Goal: Connect with others: Connect with other users

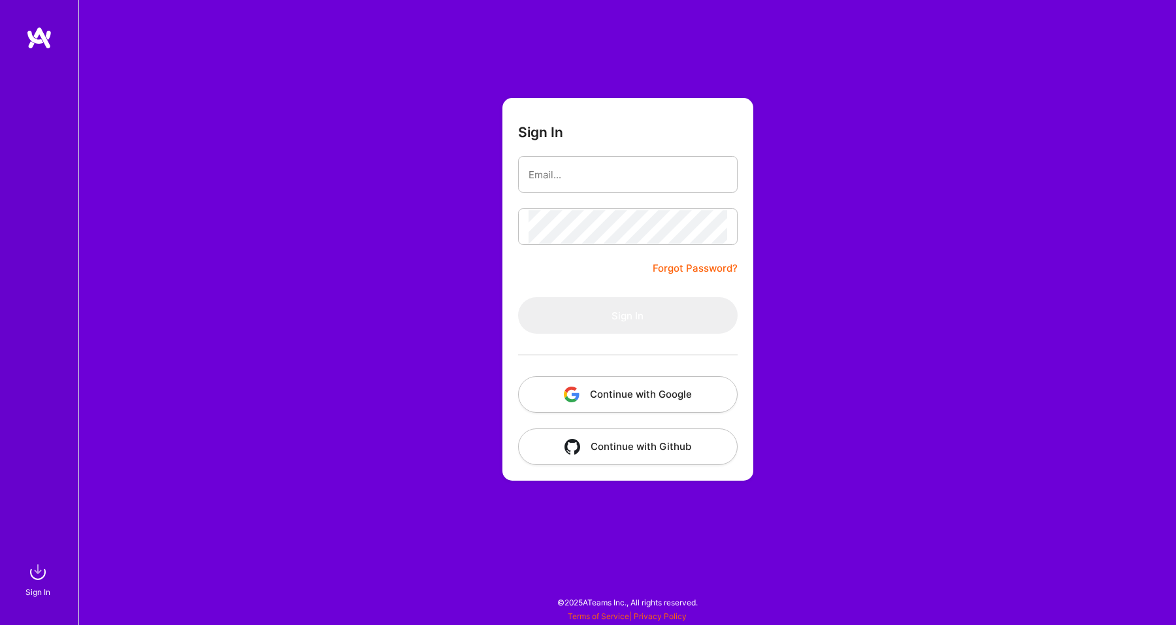
click at [613, 386] on button "Continue with Google" at bounding box center [628, 394] width 220 height 37
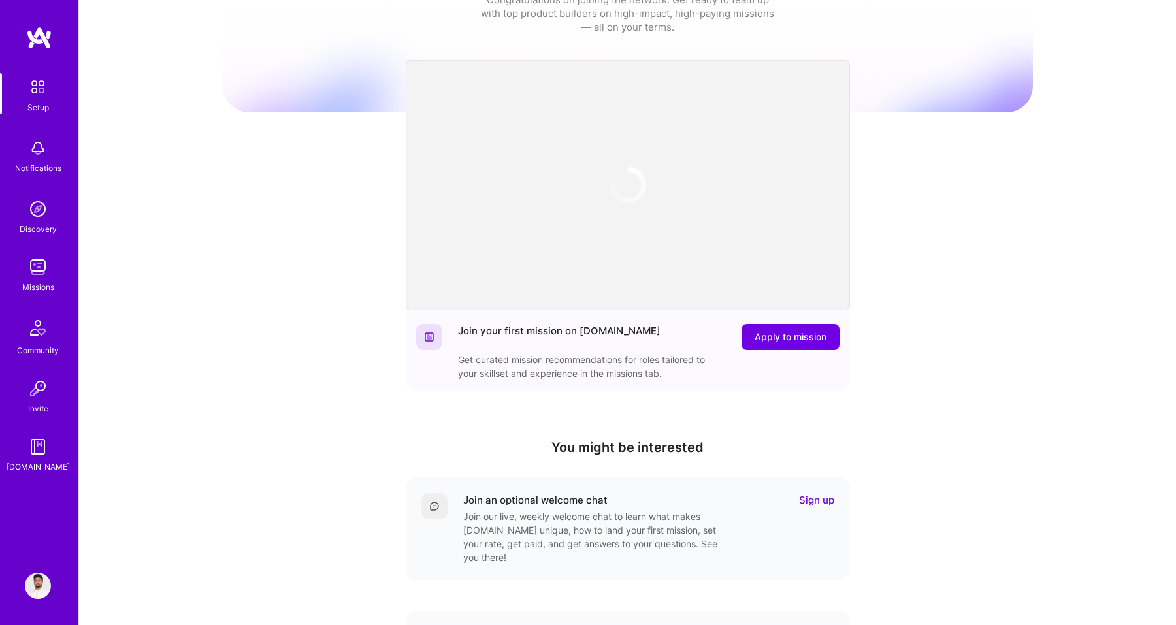
scroll to position [82, 0]
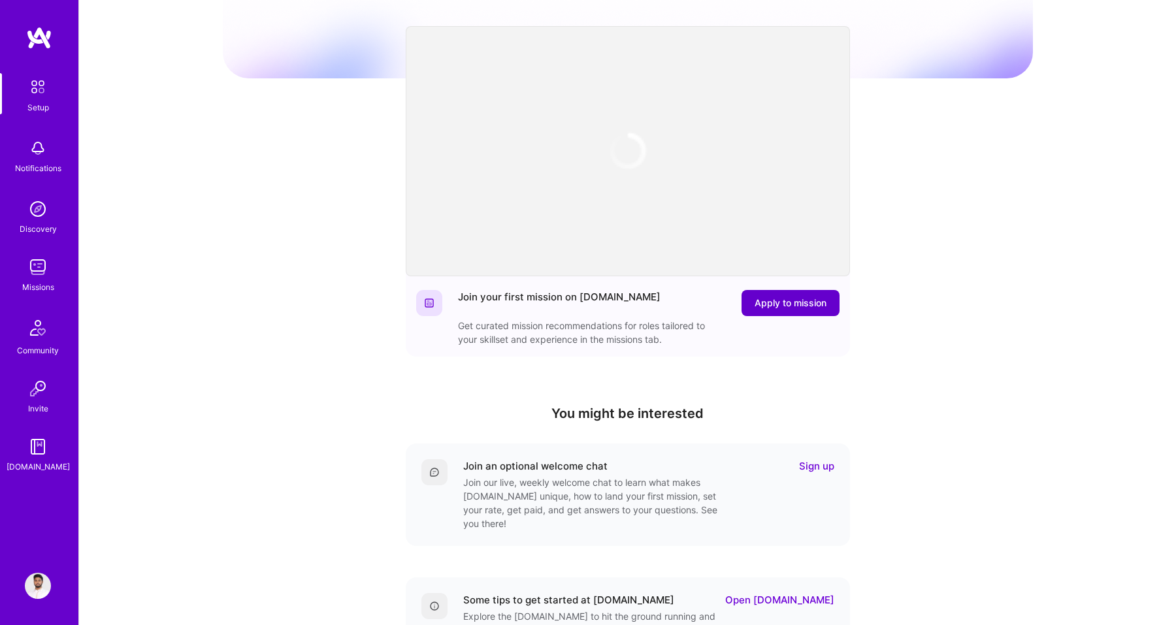
click at [781, 305] on span "Apply to mission" at bounding box center [791, 303] width 72 height 13
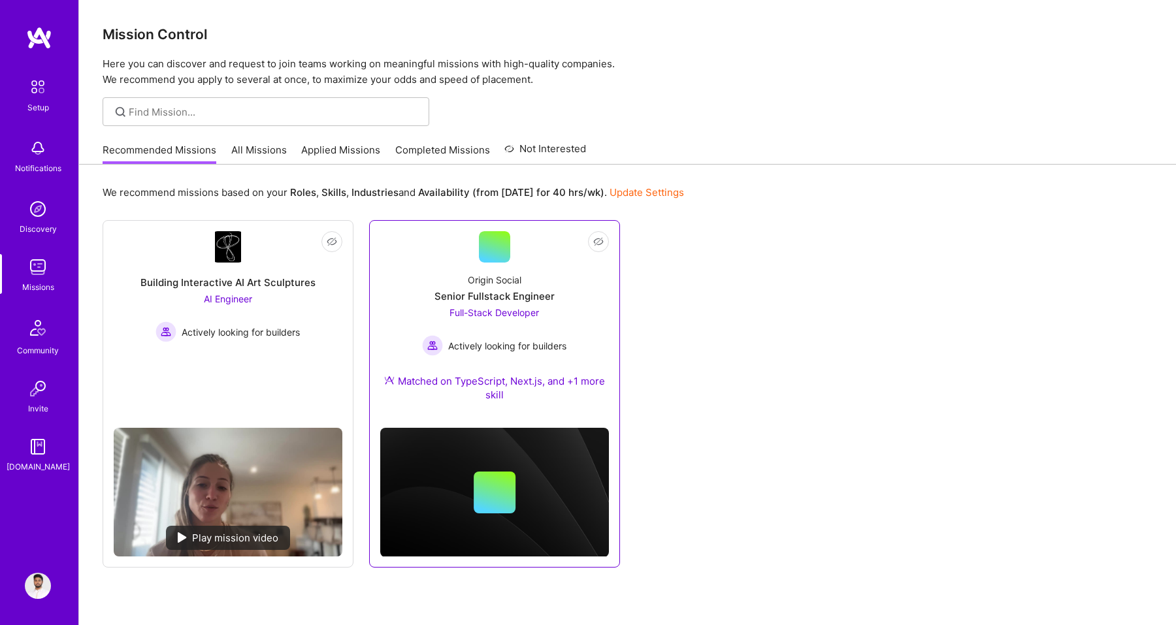
click at [569, 325] on div "Origin Social Senior Fullstack Engineer Full-Stack Developer Actively looking f…" at bounding box center [494, 340] width 229 height 155
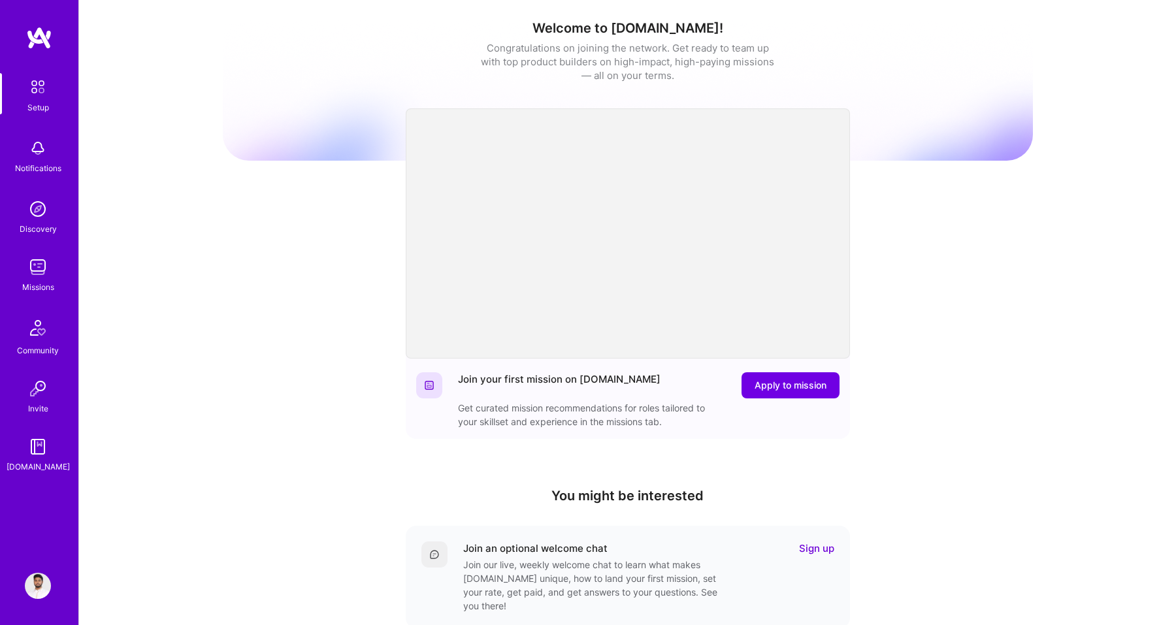
click at [34, 85] on img at bounding box center [37, 86] width 27 height 27
click at [40, 182] on div "Setup Notifications Discovery Missions Community Invite [DOMAIN_NAME]" at bounding box center [39, 273] width 78 height 401
click at [32, 157] on img at bounding box center [38, 148] width 26 height 26
click at [63, 219] on link "Discovery" at bounding box center [37, 216] width 81 height 40
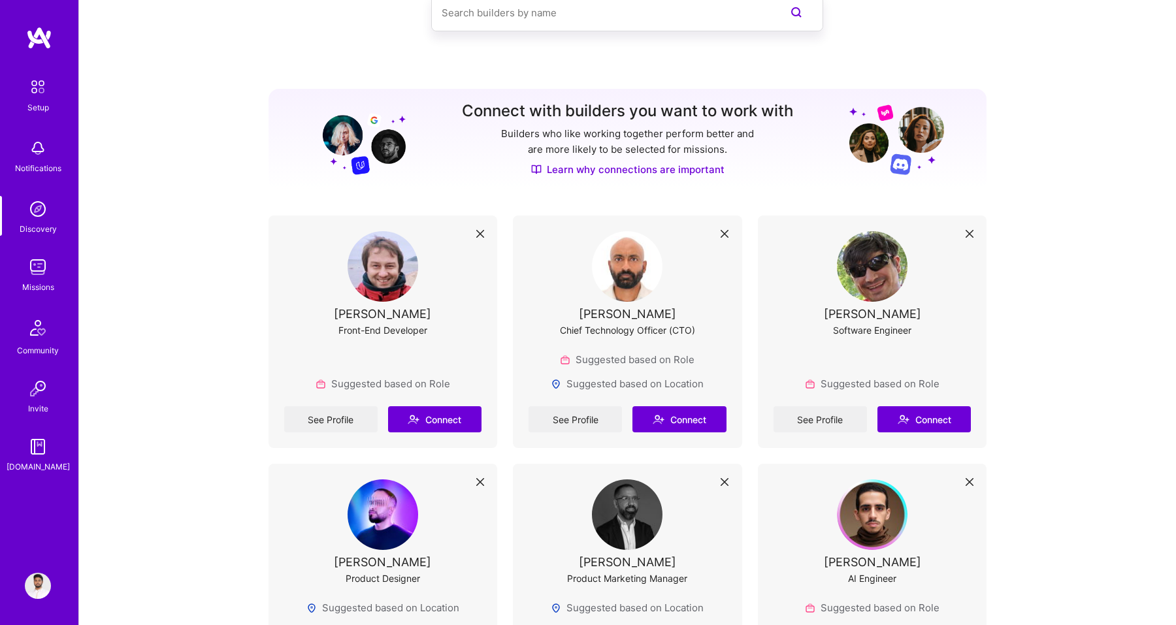
scroll to position [82, 0]
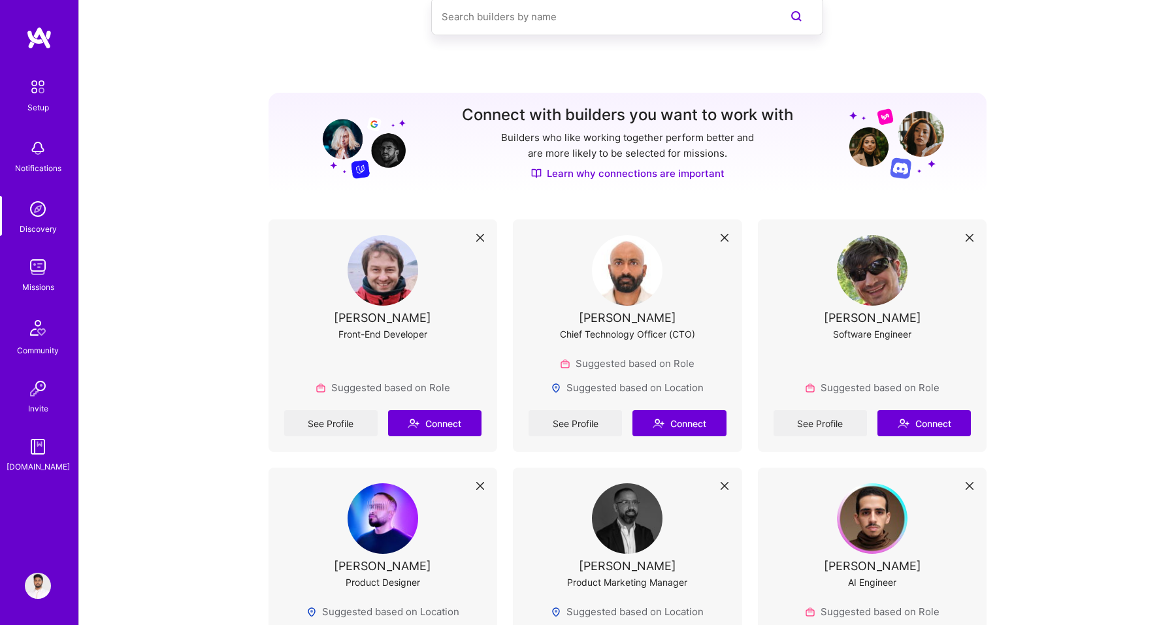
click at [518, 16] on input at bounding box center [601, 16] width 319 height 33
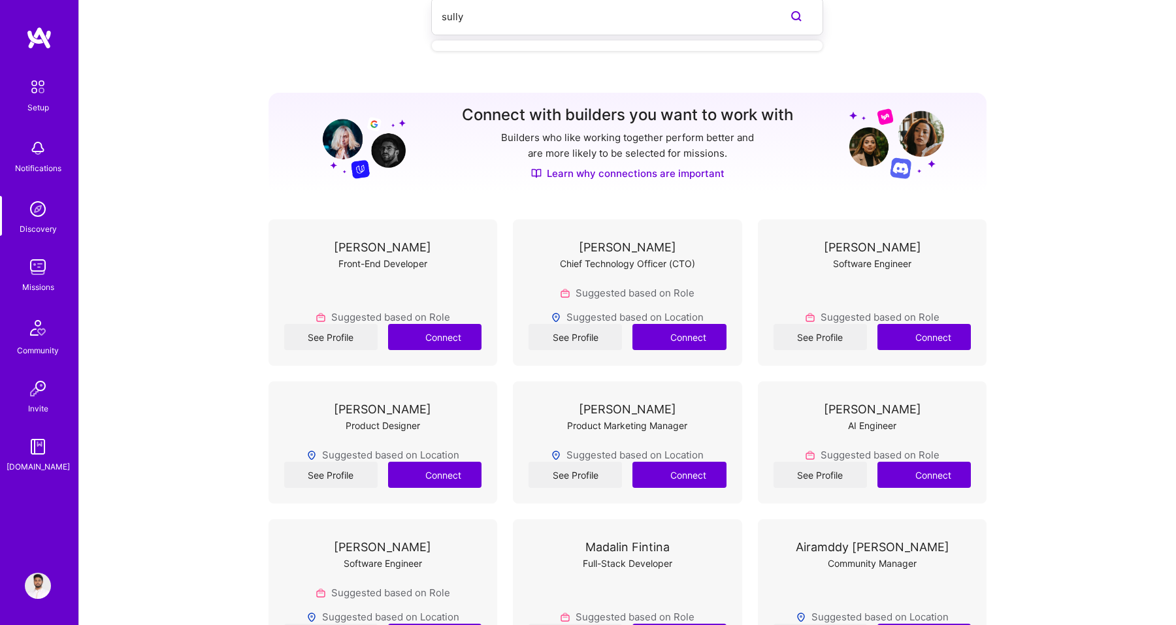
type input "sully"
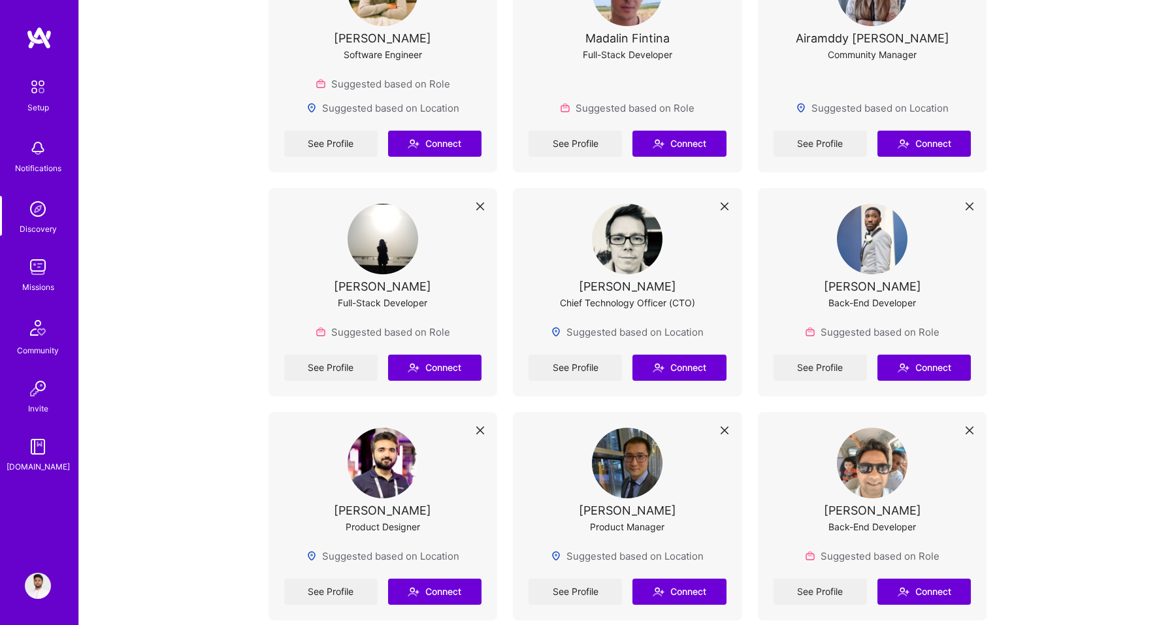
scroll to position [860, 0]
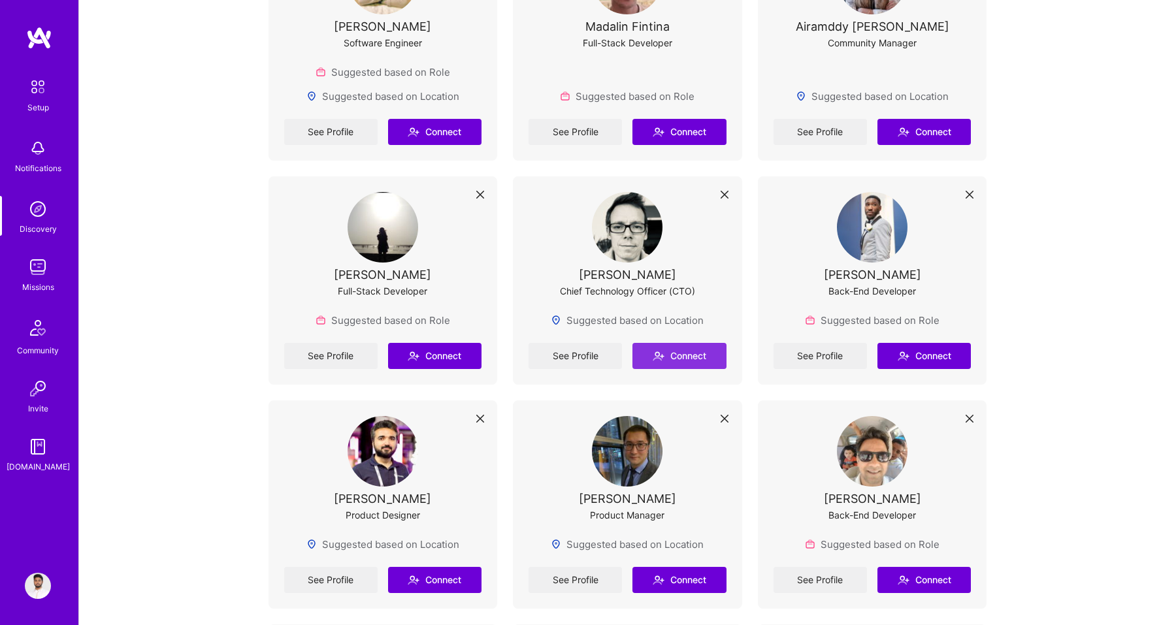
click at [668, 359] on button "Connect" at bounding box center [679, 356] width 93 height 26
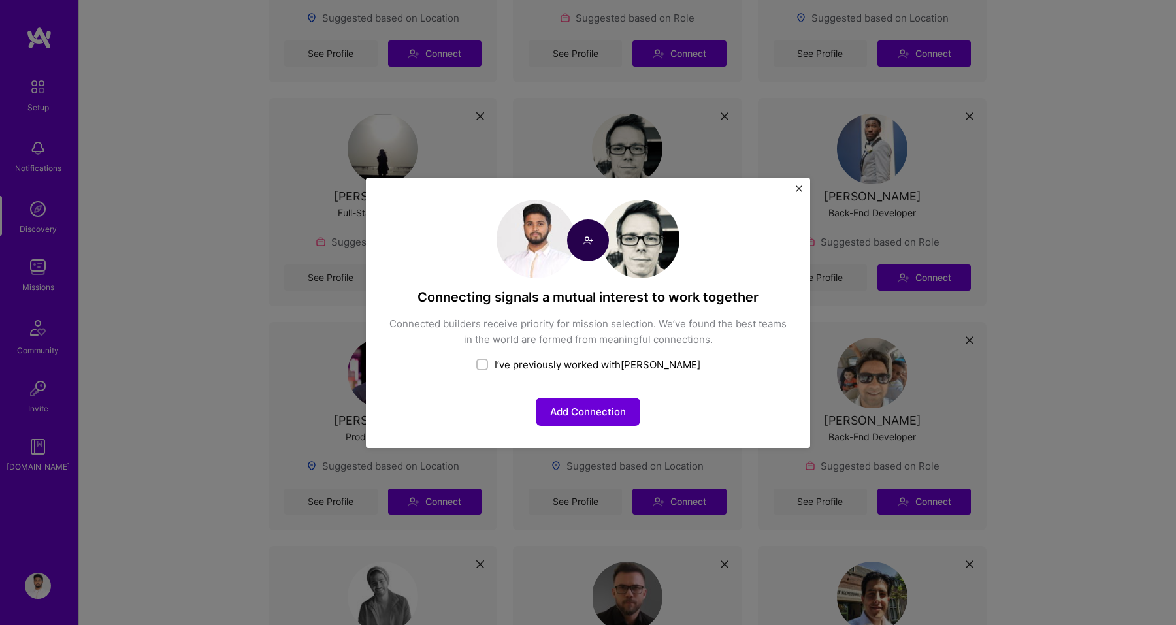
scroll to position [940, 0]
click at [797, 188] on img "Close" at bounding box center [799, 189] width 7 height 7
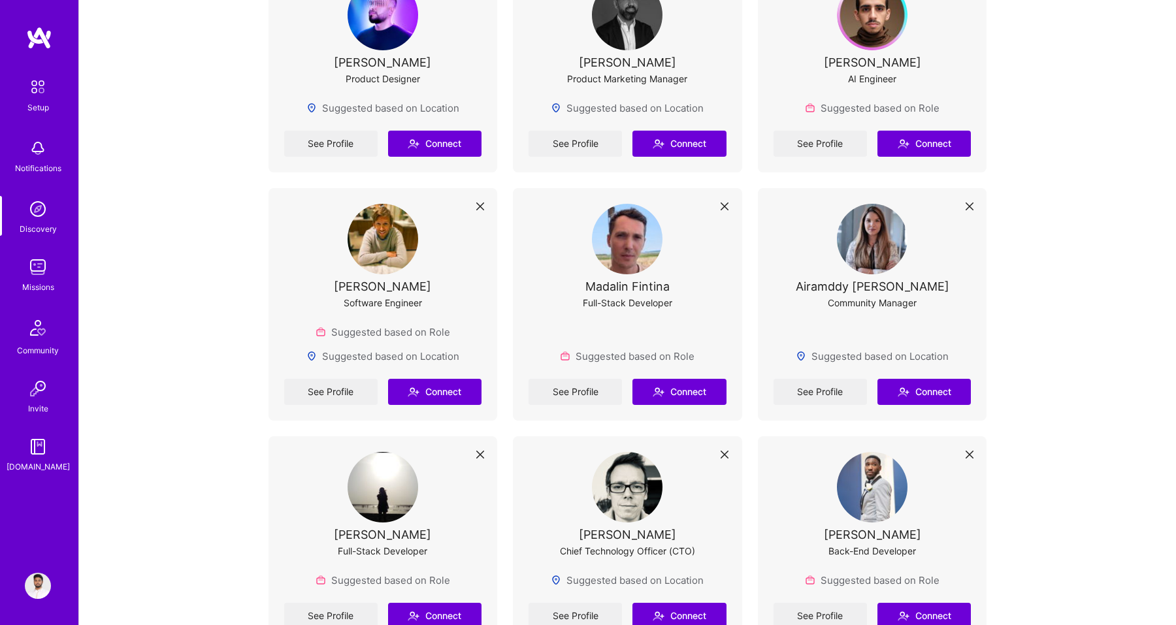
scroll to position [0, 0]
